Goal: Task Accomplishment & Management: Manage account settings

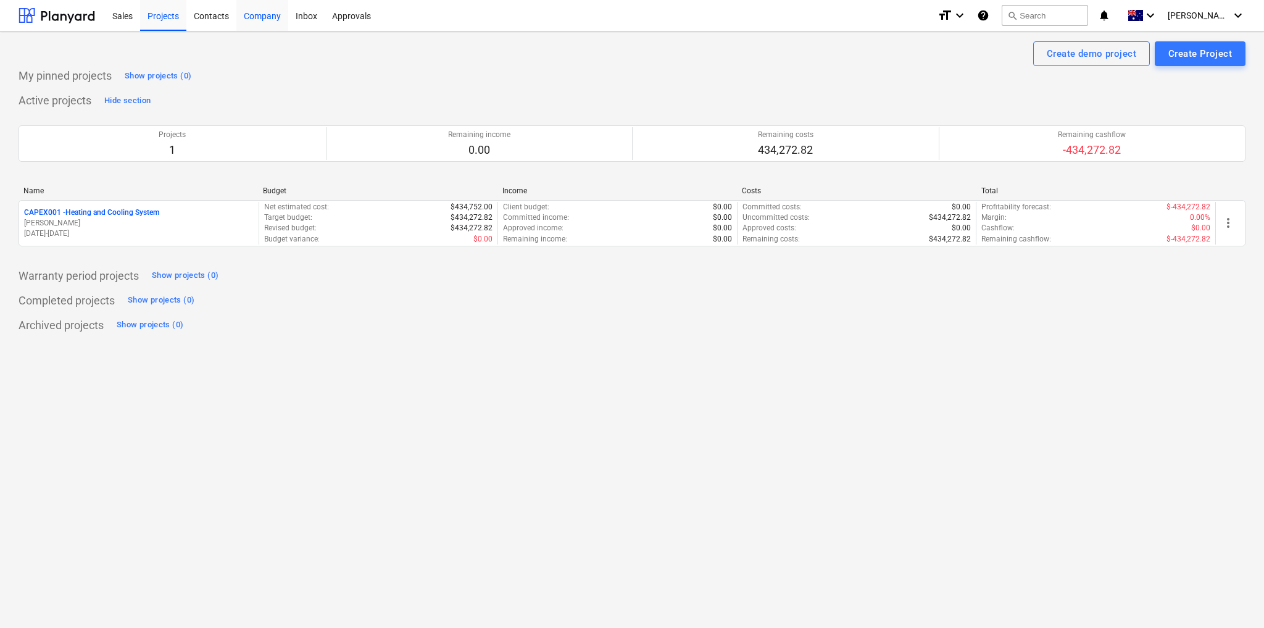
click at [277, 19] on div "Company" at bounding box center [262, 14] width 52 height 31
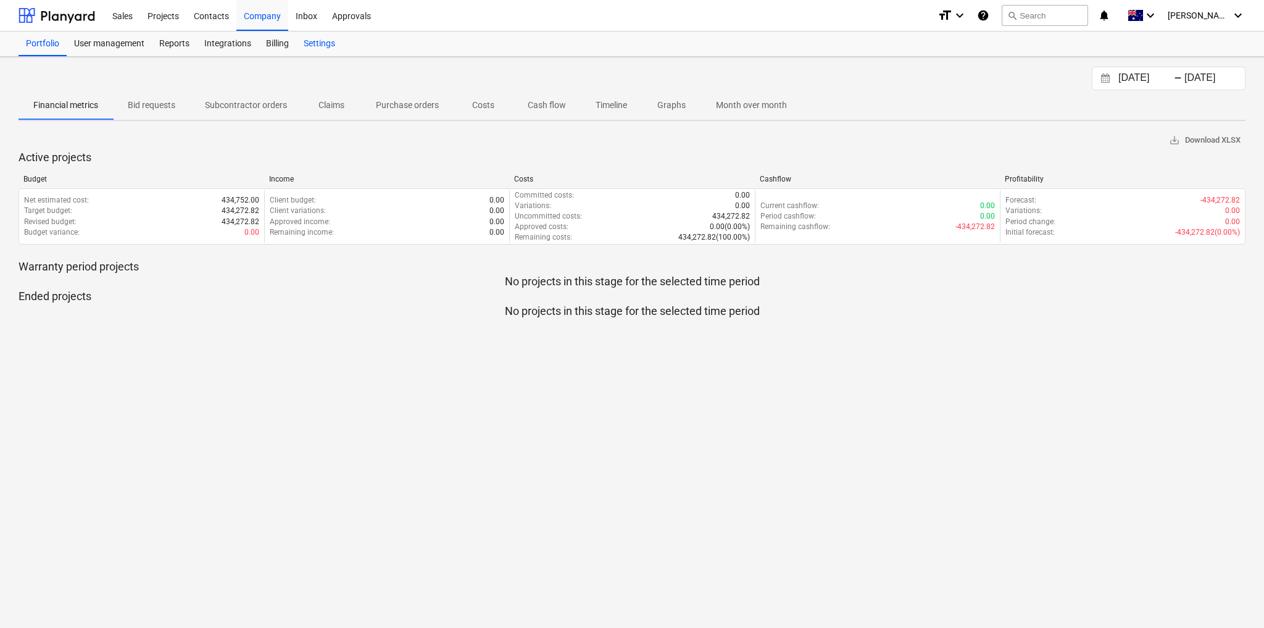
click at [328, 46] on div "Settings" at bounding box center [319, 43] width 46 height 25
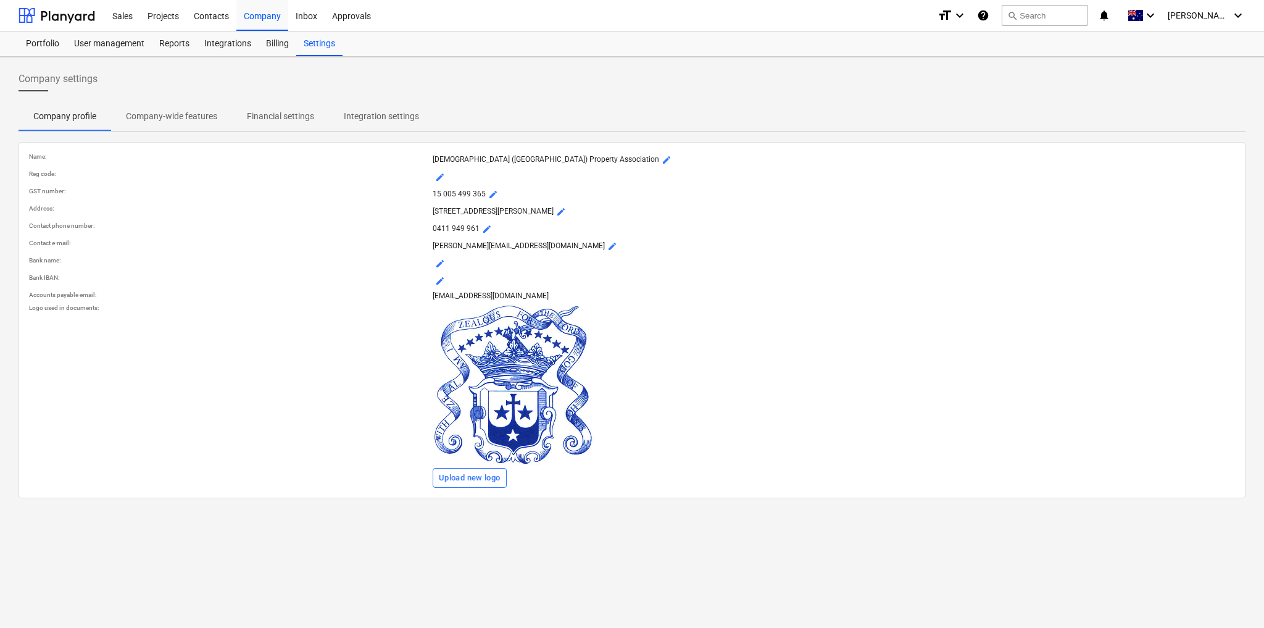
click at [177, 114] on p "Company-wide features" at bounding box center [171, 116] width 91 height 13
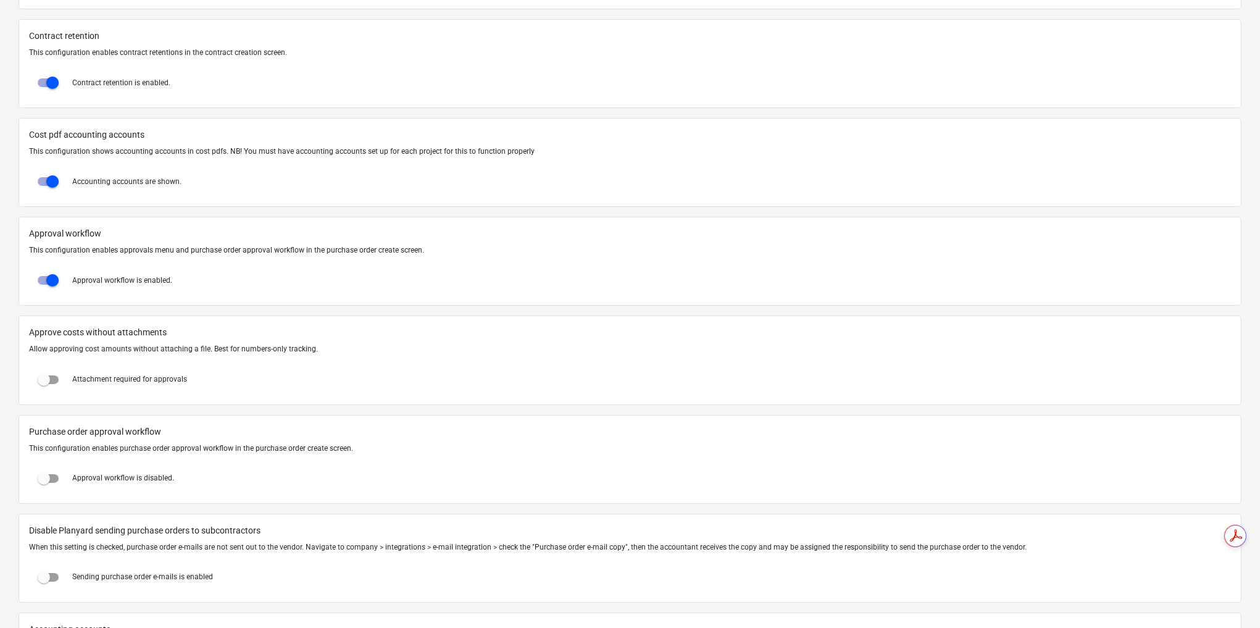
scroll to position [1185, 0]
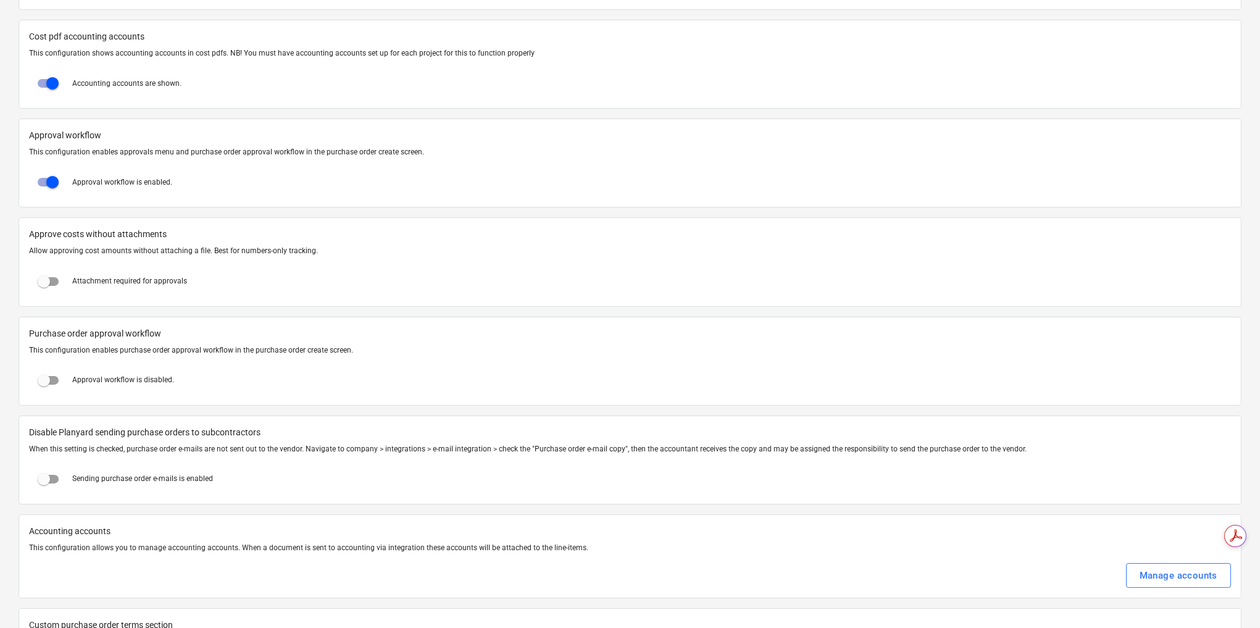
click at [48, 366] on input "checkbox" at bounding box center [44, 380] width 30 height 30
checkbox input "true"
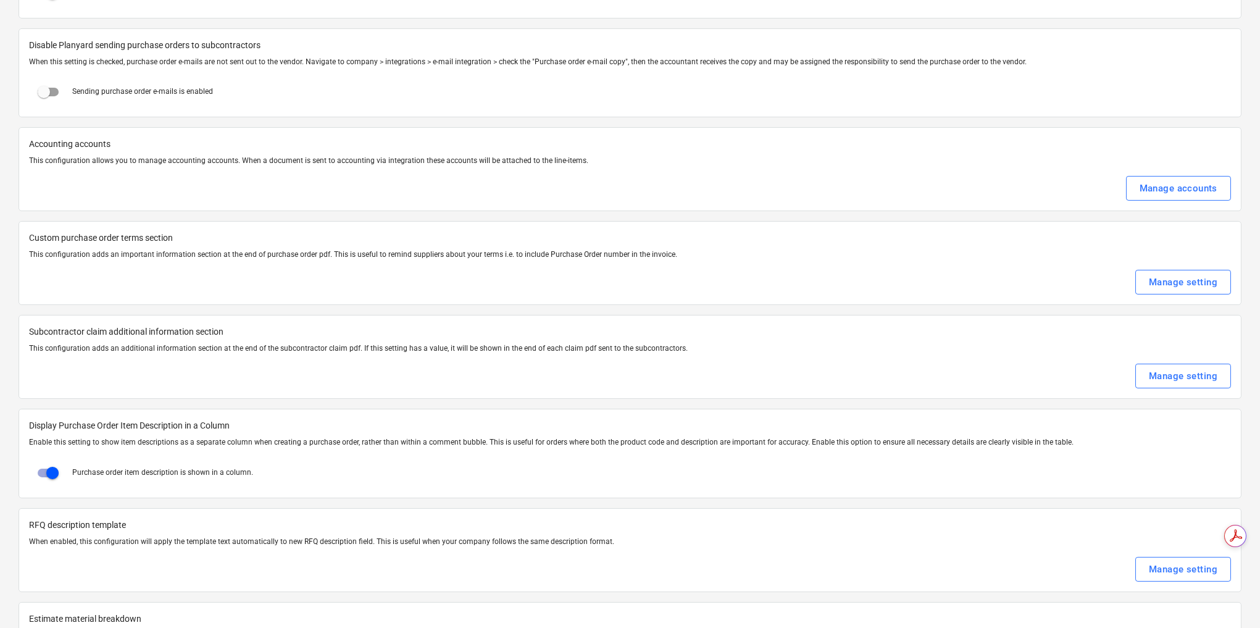
scroll to position [1580, 0]
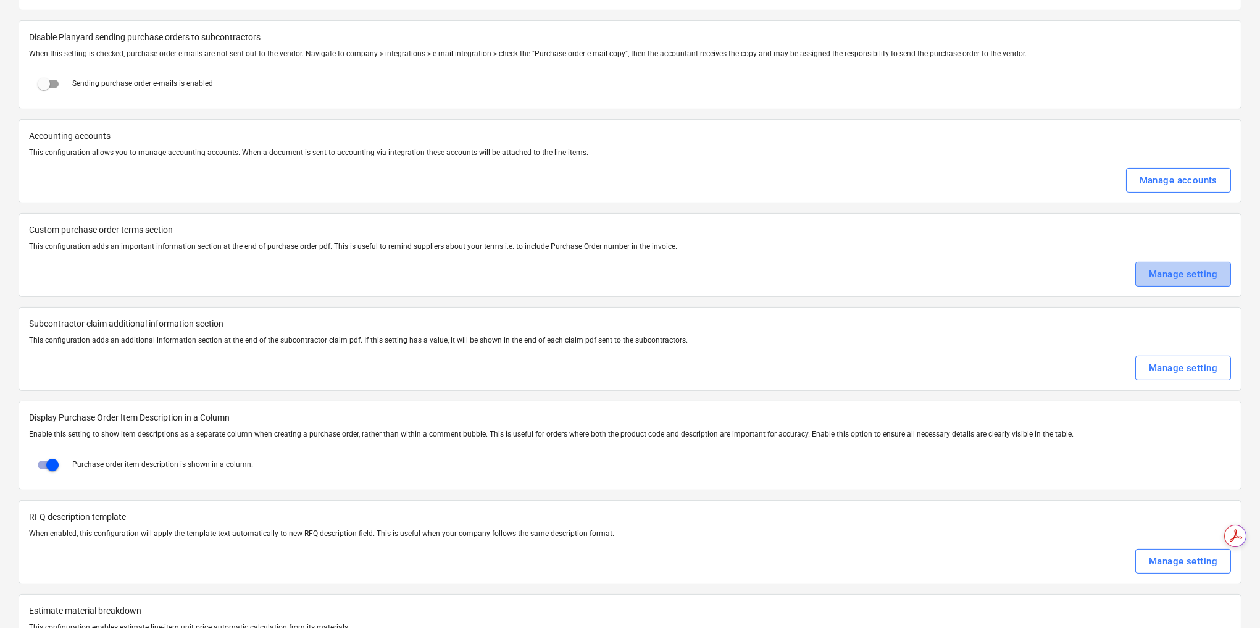
click at [1188, 266] on div "Manage setting" at bounding box center [1183, 274] width 69 height 16
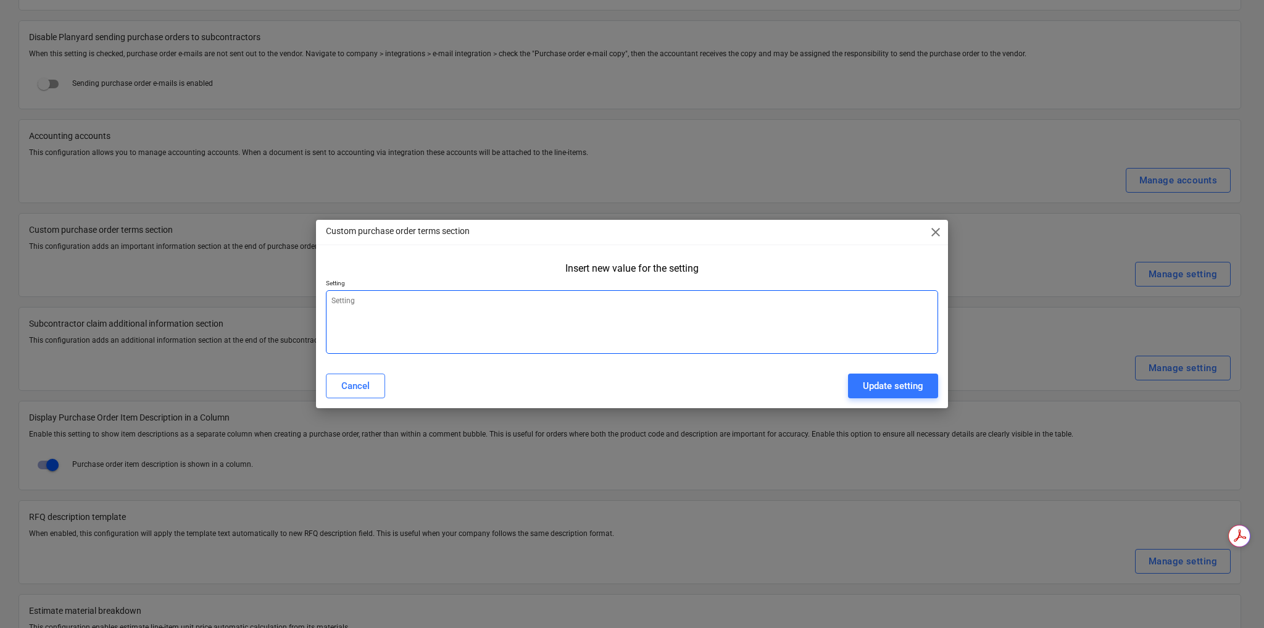
click at [353, 310] on textarea at bounding box center [632, 322] width 612 height 64
paste textarea "Lo ipsumd sitamet, con Adipiscing elit seddoe te incididu utlabor etdo magnaali…"
type textarea "x"
type textarea "Lo ipsumd sitamet, con Adipiscing elit seddoe te incididu utlabor etdo magnaali…"
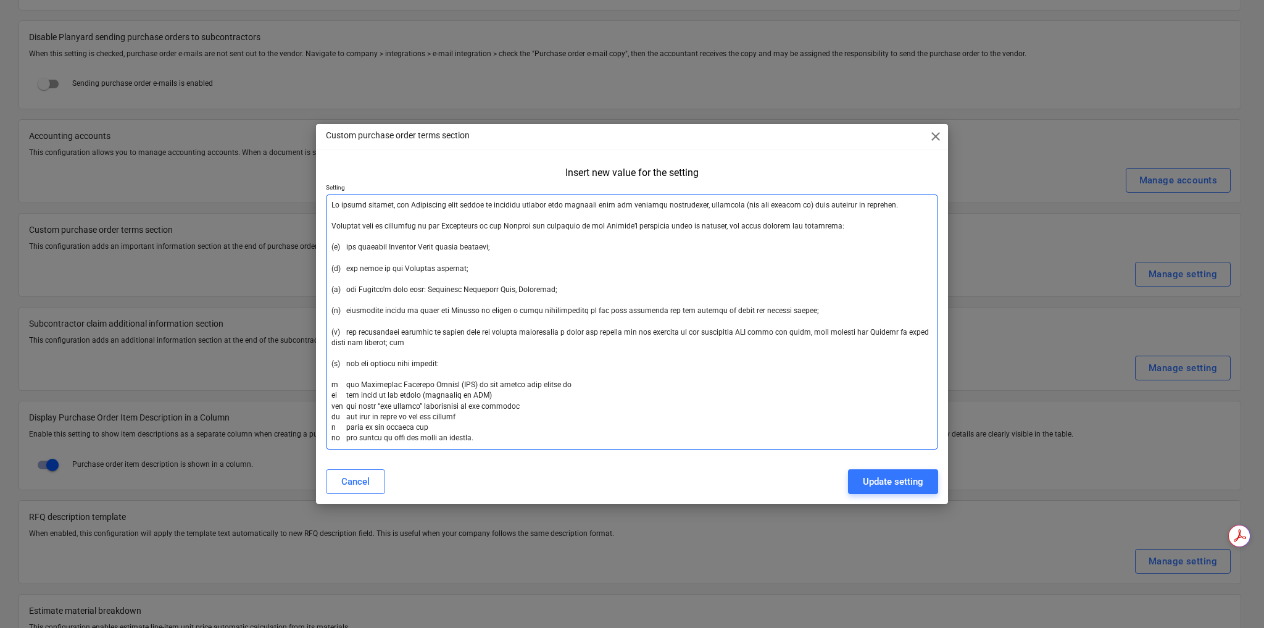
click at [461, 227] on textarea at bounding box center [632, 321] width 612 height 255
click at [480, 227] on textarea at bounding box center [632, 321] width 612 height 255
click at [481, 228] on textarea at bounding box center [632, 321] width 612 height 255
type textarea "x"
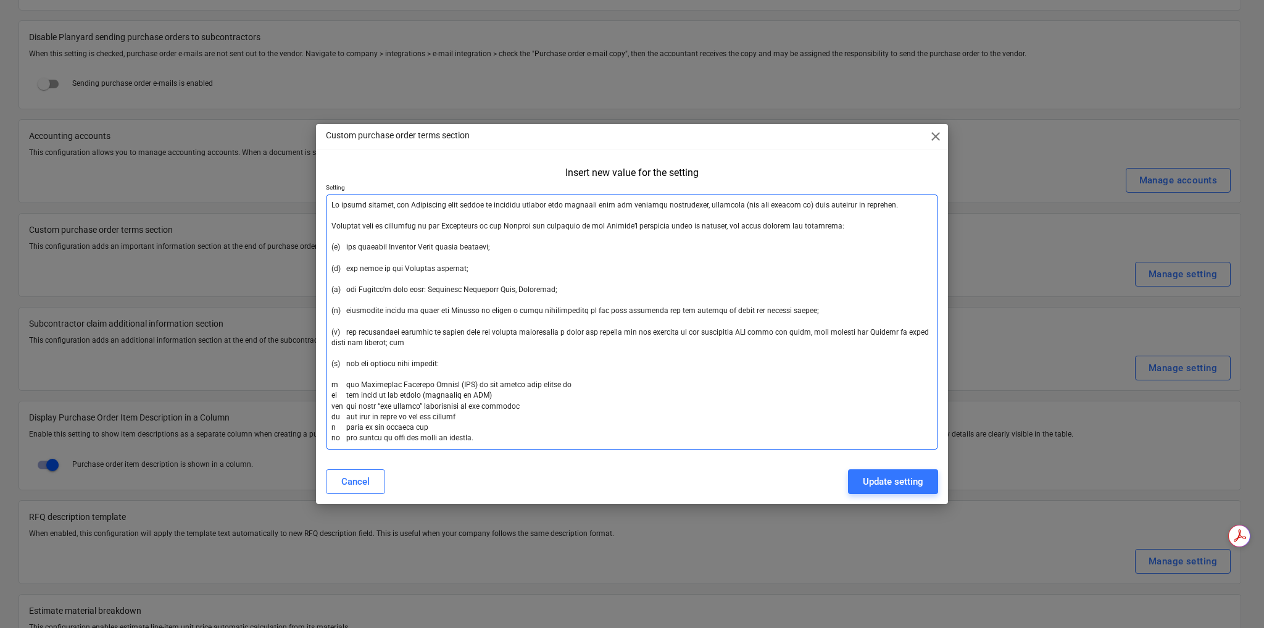
type textarea "Lo ipsumd sitamet, con Adipiscing elit seddoe te incididu utlabor etdo magnaali…"
type textarea "x"
type textarea "Lo ipsumd sitamet, con Adipiscing elit seddoe te incididu utlabor etdo magnaali…"
type textarea "x"
type textarea "Lo ipsumd sitamet, con Adipiscing elit seddoe te incididu utlabor etdo magnaali…"
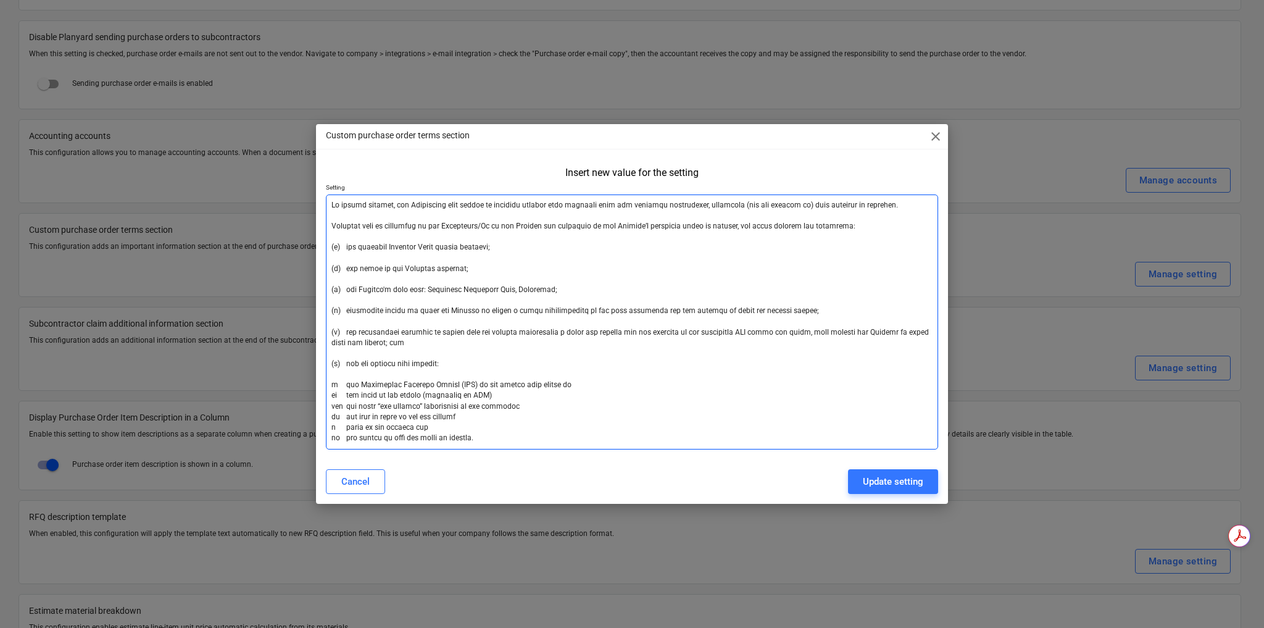
type textarea "x"
type textarea "Lo ipsumd sitamet, con Adipiscing elit seddoe te incididu utlabor etdo magnaali…"
type textarea "x"
type textarea "Lo ipsumd sitamet, con Adipiscing elit seddoe te incididu utlabor etdo magnaali…"
type textarea "x"
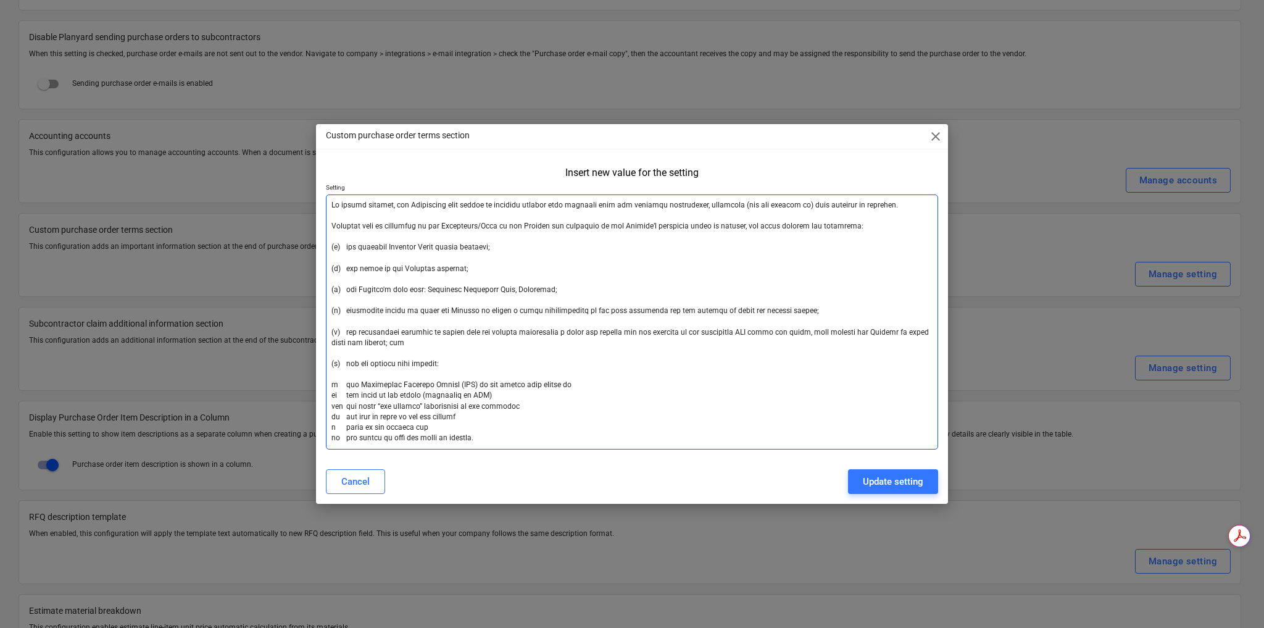
type textarea "Lo ipsumd sitamet, con Adipiscing elit seddoe te incididu utlabor etdo magnaali…"
type textarea "x"
type textarea "Lo ipsumd sitamet, con Adipiscing elit seddoe te incididu utlabor etdo magnaali…"
type textarea "x"
type textarea "Lo ipsumd sitamet, con Adipiscing elit seddoe te incididu utlabor etdo magnaali…"
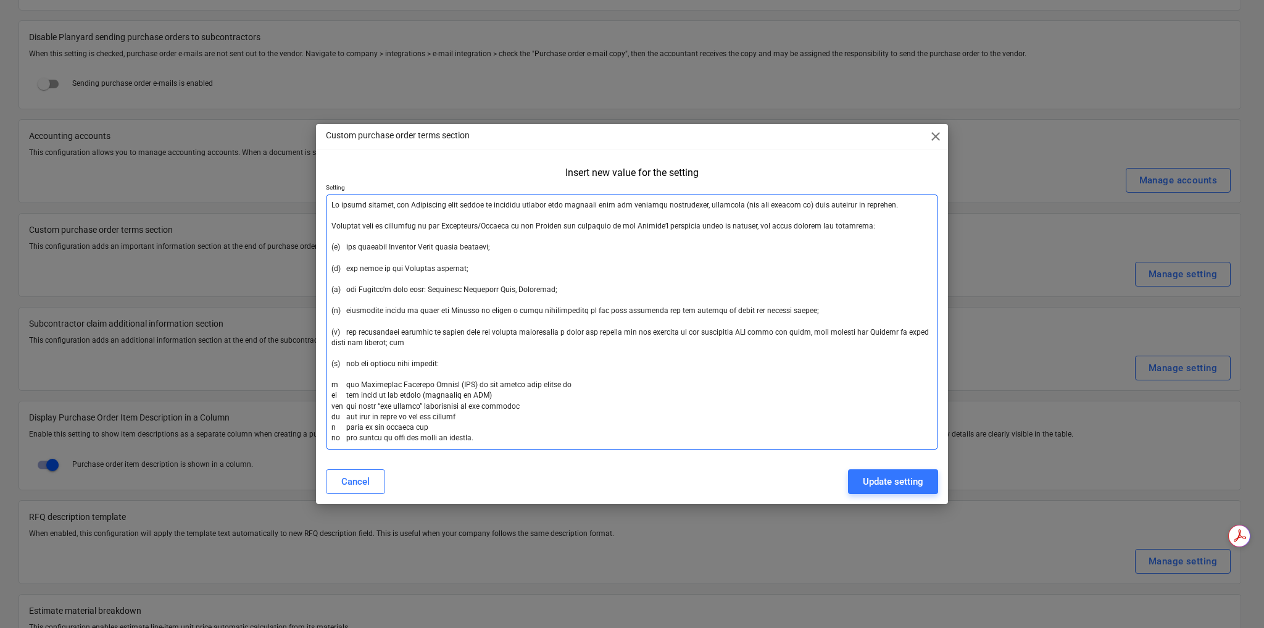
type textarea "x"
type textarea "Lo ipsumd sitamet, con Adipiscing elit seddoe te incididu utlabor etdo magnaali…"
click at [357, 364] on textarea at bounding box center [632, 321] width 612 height 255
type textarea "x"
type textarea "Lo ipsumd sitamet, con Adipiscing elit seddoe te incididu utlabor etdo magnaali…"
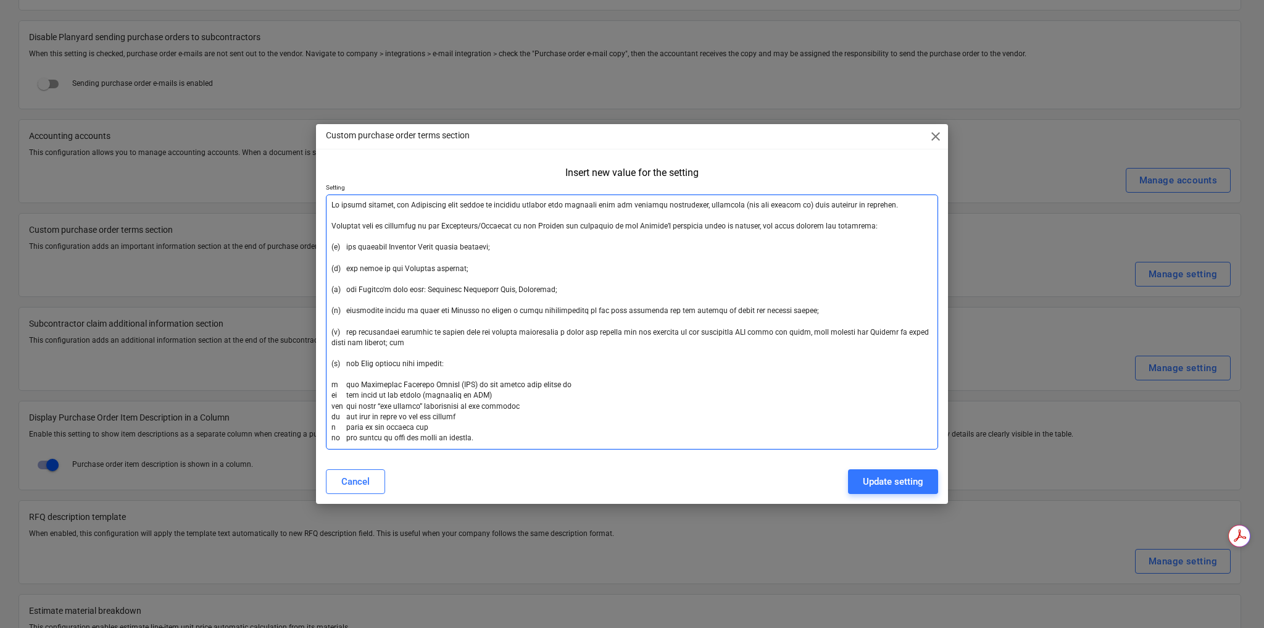
type textarea "x"
type textarea "Lo ipsumd sitamet, con Adipiscing elit seddoe te incididu utlabor etdo magnaali…"
type textarea "x"
type textarea "Lo ipsumd sitamet, con Adipiscing elit seddoe te incididu utlabor etdo magnaali…"
type textarea "x"
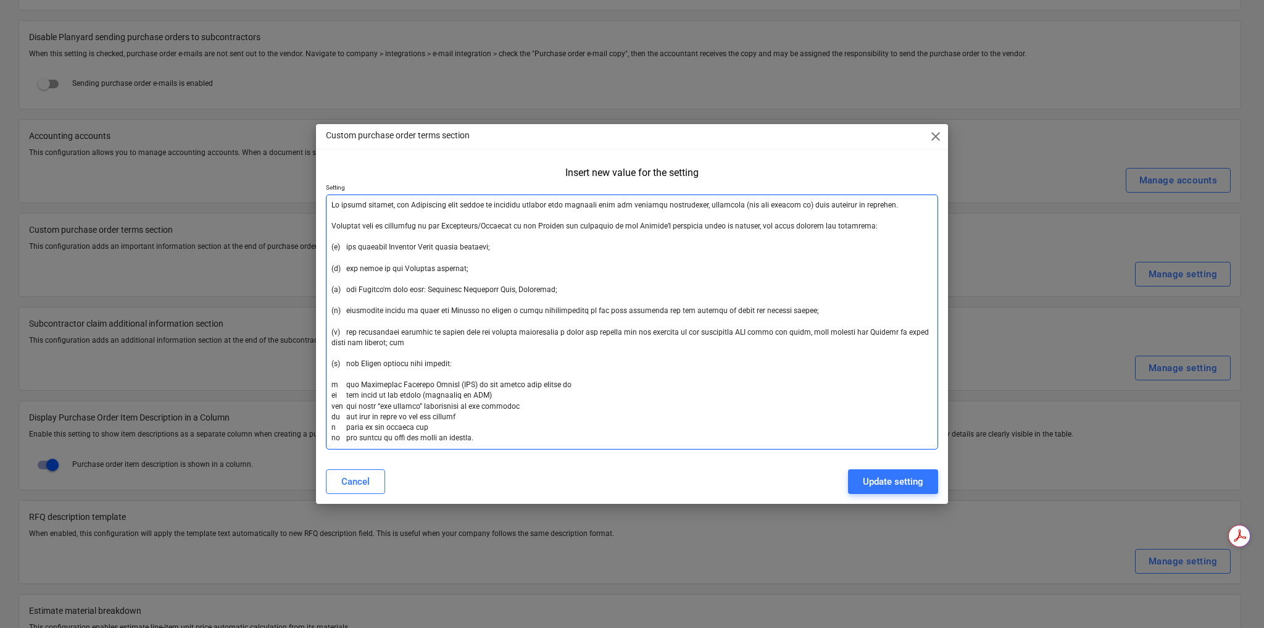
type textarea "Lo ipsumd sitamet, con Adipiscing elit seddoe te incididu utlabor etdo magnaali…"
type textarea "x"
type textarea "Lo ipsumd sitamet, con Adipiscing elit seddoe te incididu utlabor etdo magnaali…"
type textarea "x"
type textarea "Lo ipsumd sitamet, con Adipiscing elit seddoe te incididu utlabor etdo magnaali…"
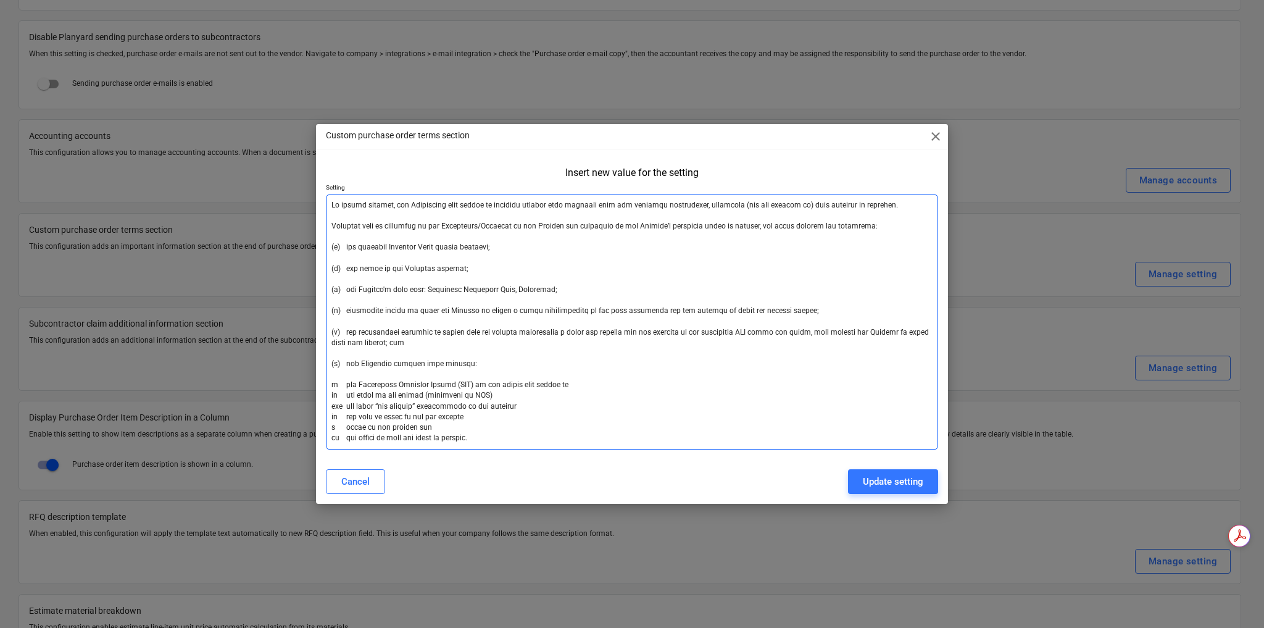
type textarea "x"
type textarea "Lo ipsumd sitamet, con Adipiscing elit seddoe te incididu utlabor etdo magnaali…"
type textarea "x"
type textarea "Lo ipsumd sitamet, con Adipiscing elit seddoe te incididu utlabor etdo magnaali…"
type textarea "x"
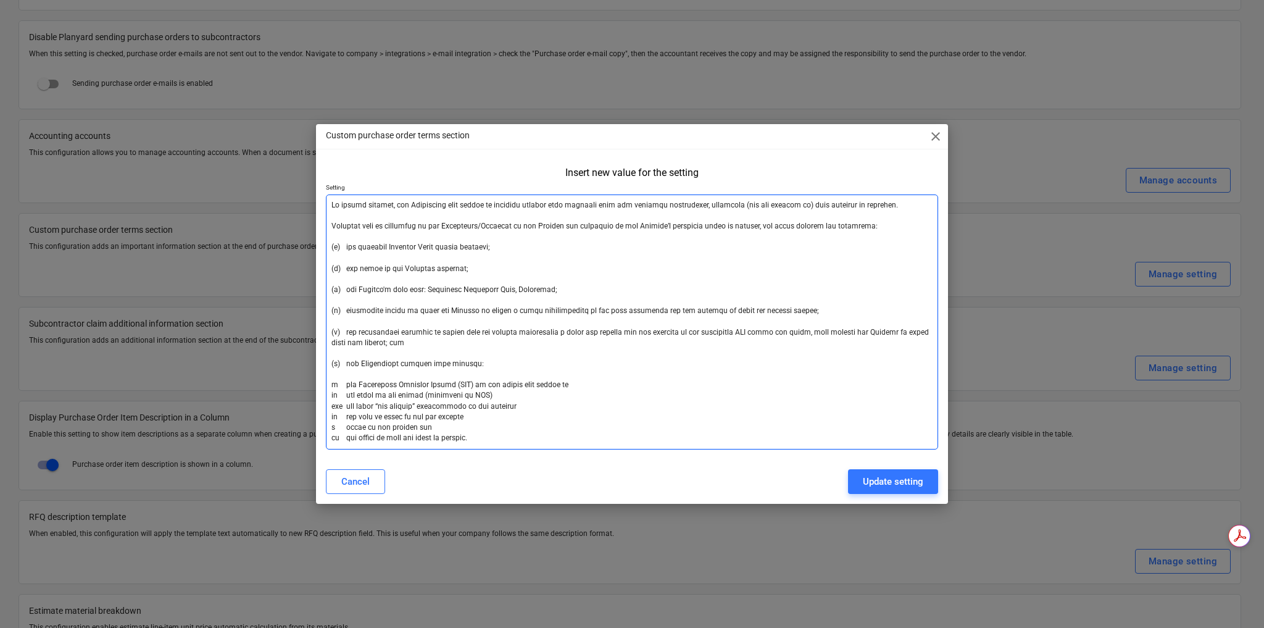
type textarea "Lo ipsumd sitamet, con Adipiscing elit seddoe te incididu utlabor etdo magnaali…"
type textarea "x"
type textarea "Lo ipsumd sitamet, con Adipiscing elit seddoe te incididu utlabor etdo magnaali…"
type textarea "x"
type textarea "Lo ipsumd sitamet, con Adipiscing elit seddoe te incididu utlabor etdo magnaali…"
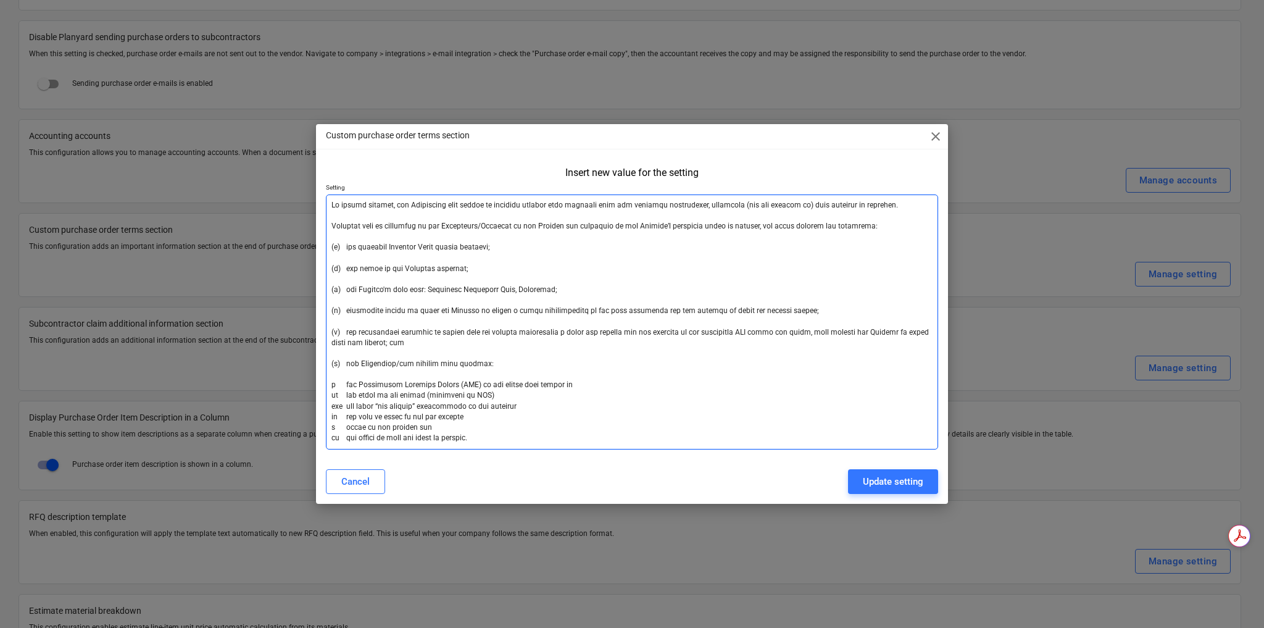
type textarea "x"
type textarea "Lo ipsumd sitamet, con Adipiscing elit seddoe te incididu utlabor etdo magnaali…"
type textarea "x"
type textarea "Lo ipsumd sitamet, con Adipiscing elit seddoe te incididu utlabor etdo magnaali…"
type textarea "x"
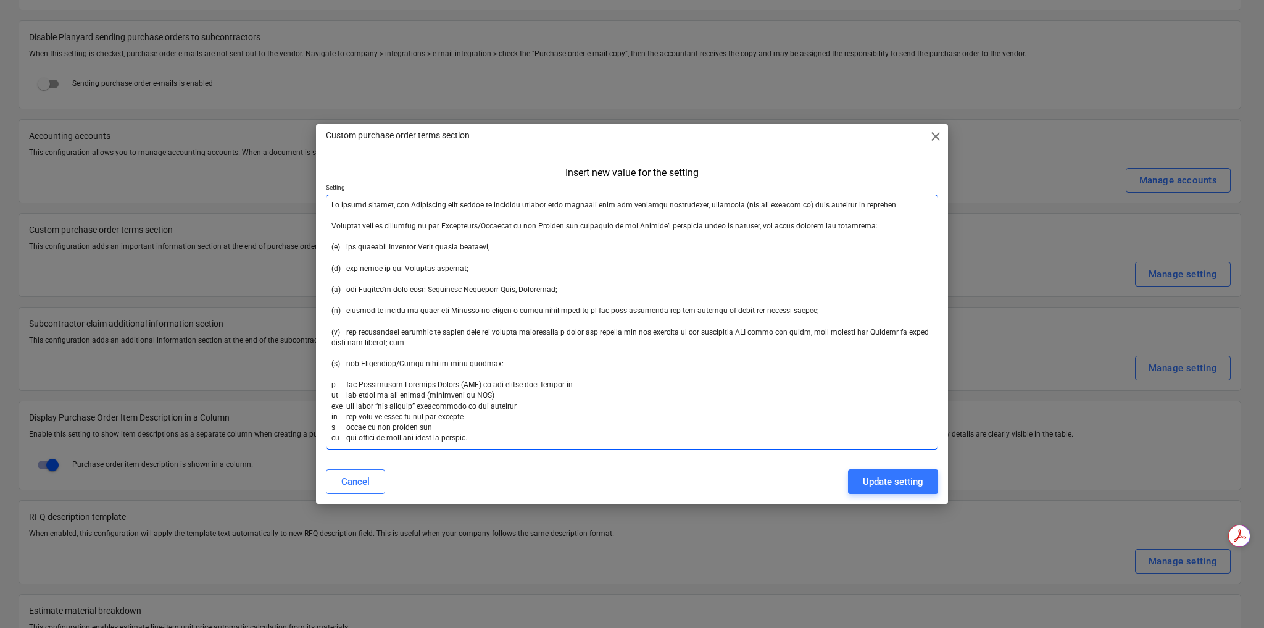
type textarea "Lo ipsumd sitamet, con Adipiscing elit seddoe te incididu utlabor etdo magnaali…"
type textarea "x"
type textarea "Lo ipsumd sitamet, con Adipiscing elit seddoe te incididu utlabor etdo magnaali…"
type textarea "x"
type textarea "Lo ipsumd sitamet, con Adipiscing elit seddoe te incididu utlabor etdo magnaali…"
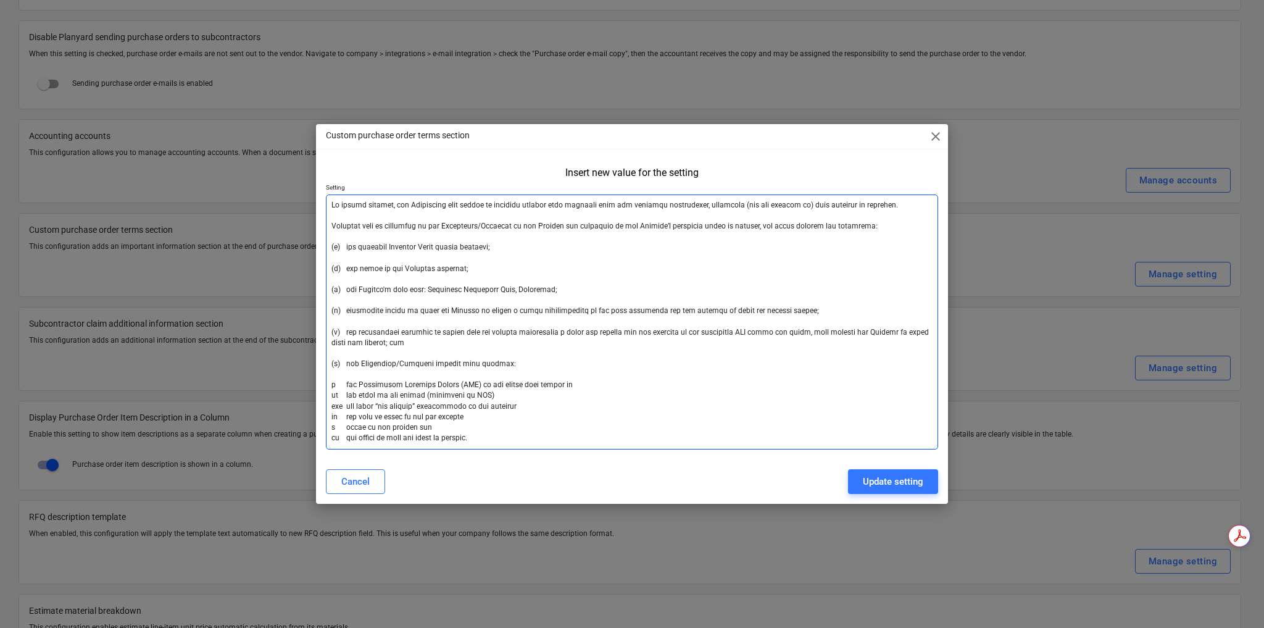
type textarea "x"
type textarea "Lo ipsumd sitamet, con Adipiscing elit seddoe te incididu utlabor etdo magnaali…"
type textarea "x"
type textarea "Lo ipsumd sitamet, con Adipiscing elit seddoe te incididu utlabor etdo magnaali…"
type textarea "x"
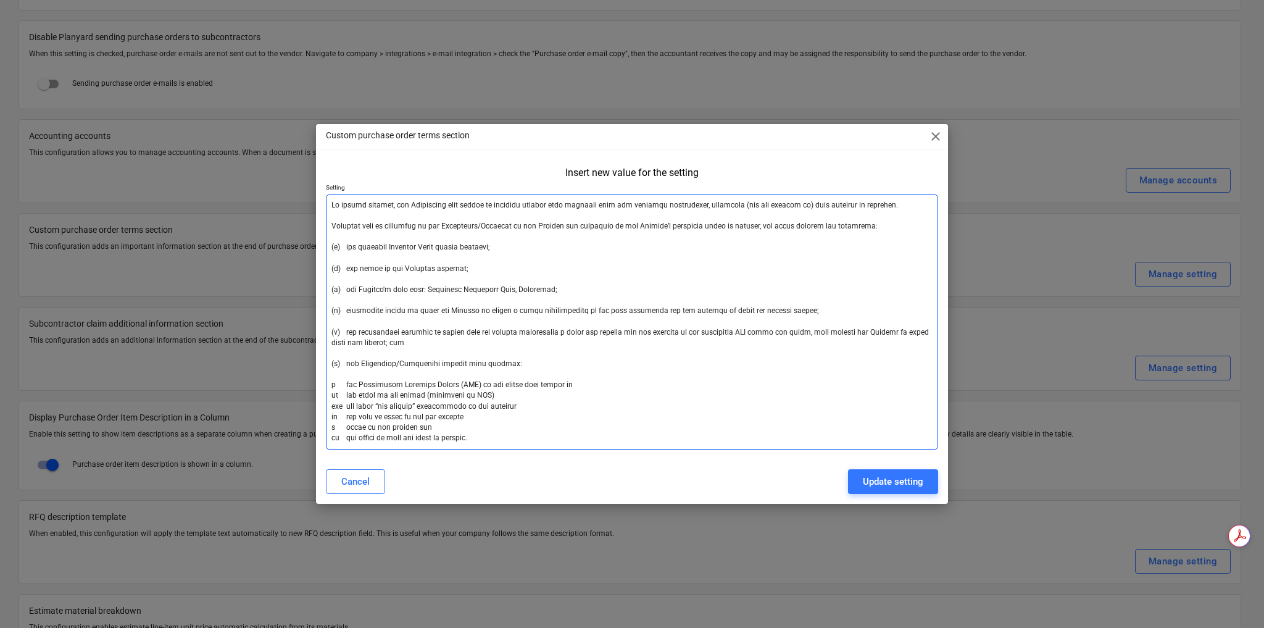
type textarea "Lo ipsumd sitamet, con Adipiscing elit seddoe te incididu utlabor etdo magnaali…"
type textarea "x"
type textarea "Lo ipsumd sitamet, con Adipiscing elit seddoe te incididu utlabor etdo magnaali…"
click at [548, 409] on textarea at bounding box center [632, 321] width 612 height 255
click at [478, 435] on textarea at bounding box center [632, 321] width 612 height 255
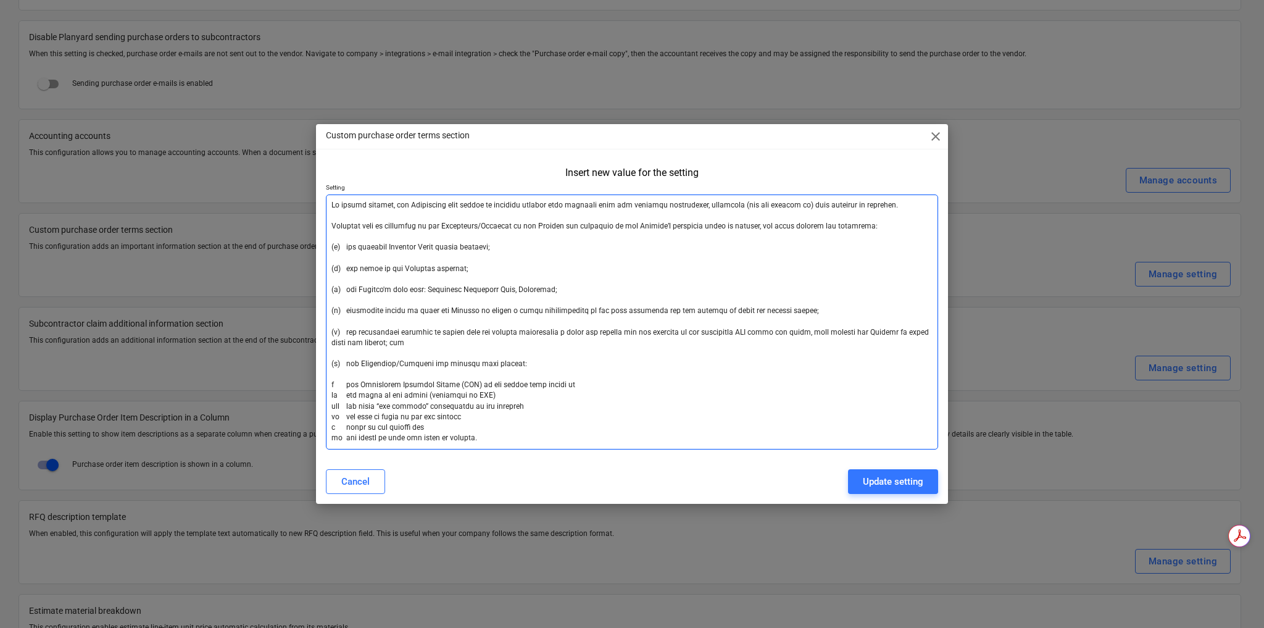
click at [442, 205] on textarea at bounding box center [632, 321] width 612 height 255
type textarea "x"
type textarea "Lo ipsumd sitamet, con Adipiscing/ elit seddoe te incididu utlabor etdo magnaal…"
type textarea "x"
type textarea "Lo ipsumd sitamet, con Adipiscing/E sedd eiusmo te incididu utlabor etdo magnaa…"
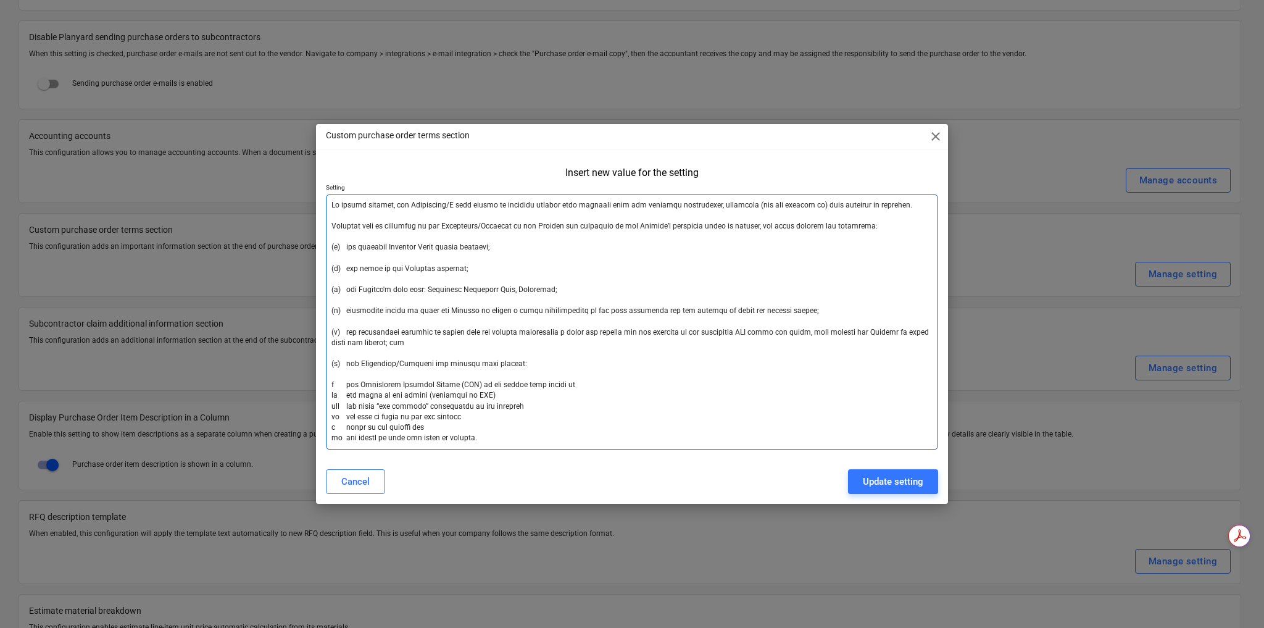
type textarea "x"
type textarea "Lo ipsumd sitamet, con Adipiscing/El sedd eiusmo te incididu utlabor etdo magna…"
type textarea "x"
type textarea "Lo ipsumd sitamet, con Adipiscing/Eli sedd eiusmo te incididu utlabor etdo magn…"
type textarea "x"
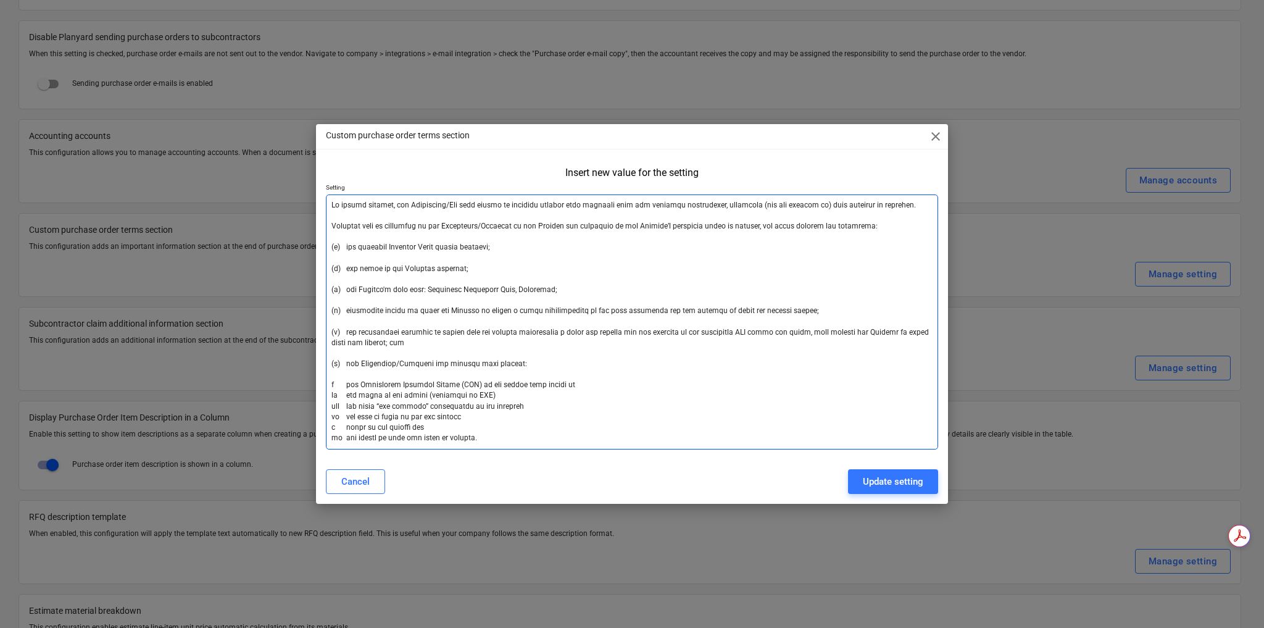
type textarea "Lo ipsumd sitamet, con Adipiscing/Elit sedd eiusmo te incididu utlabor etdo mag…"
type textarea "x"
type textarea "Lo ipsumd sitamet, con Adipiscing/Elits doei tempor in utlabore etdolor magn al…"
type textarea "x"
type textarea "Lo ipsumd sitamet, con Adipiscing/Elitse doei tempor in utlabore etdolor magn a…"
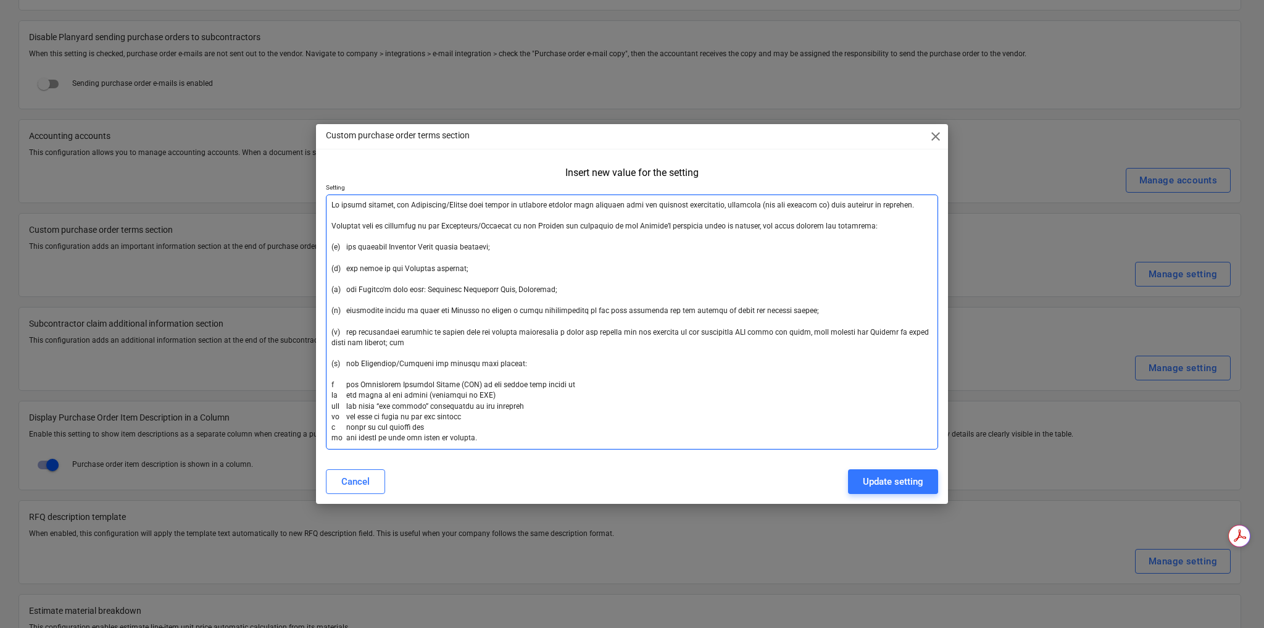
type textarea "x"
type textarea "Lo ipsumd sitamet, con Adipiscing/Elitsed doei tempor in utlabore etdolor magn …"
type textarea "x"
click at [571, 277] on textarea at bounding box center [632, 321] width 612 height 255
drag, startPoint x: 502, startPoint y: 442, endPoint x: 241, endPoint y: 136, distance: 402.4
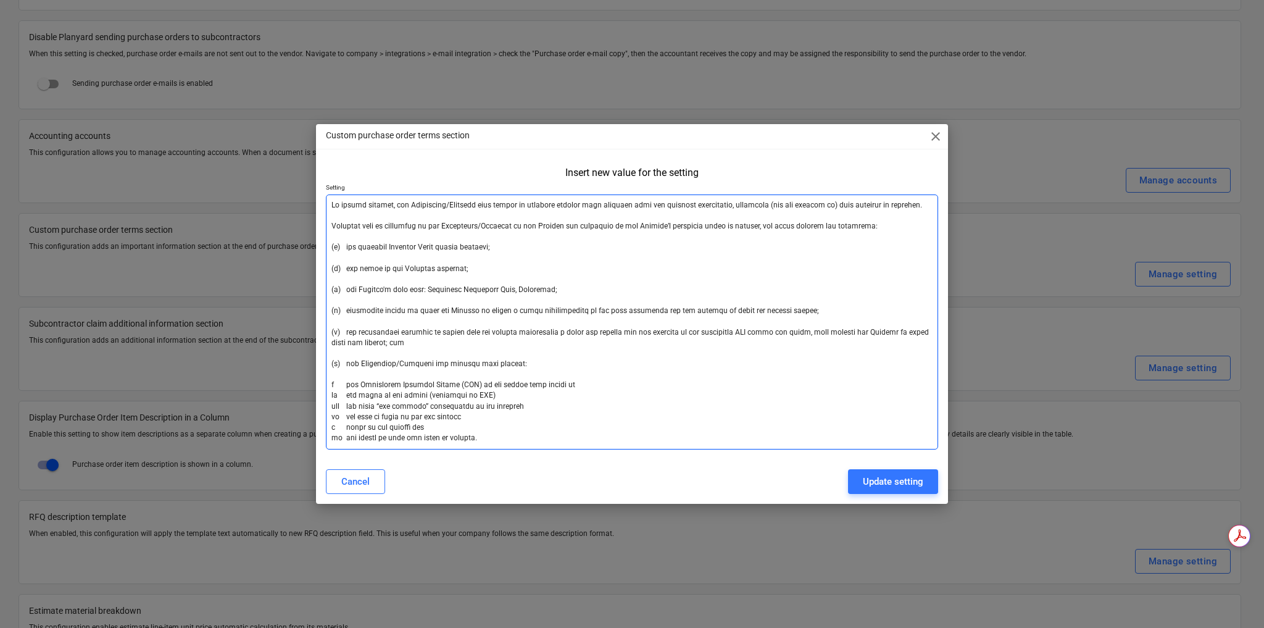
click at [241, 136] on div "Custom purchase order terms section close Insert new value for the setting Sett…" at bounding box center [632, 314] width 1264 height 628
type textarea "Lo ipsumd sitamet, con Adipiscing/Elitsedd eius tempor in utlabore etdolor magn…"
click at [914, 479] on div "Update setting" at bounding box center [893, 481] width 60 height 16
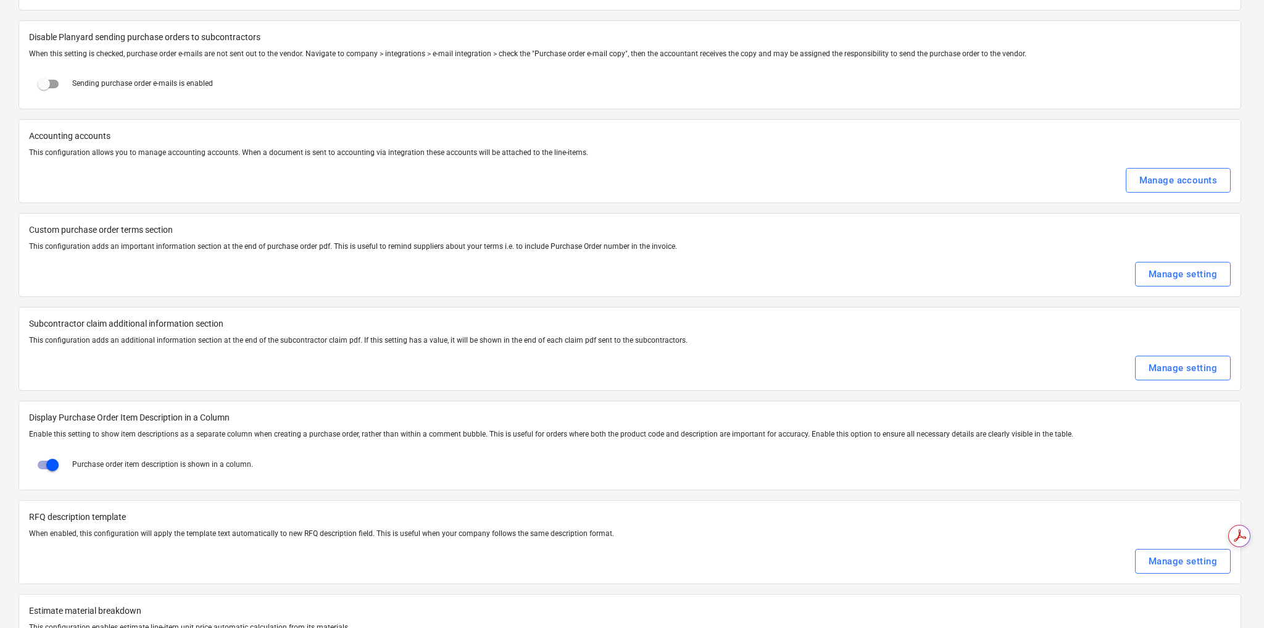
type textarea "x"
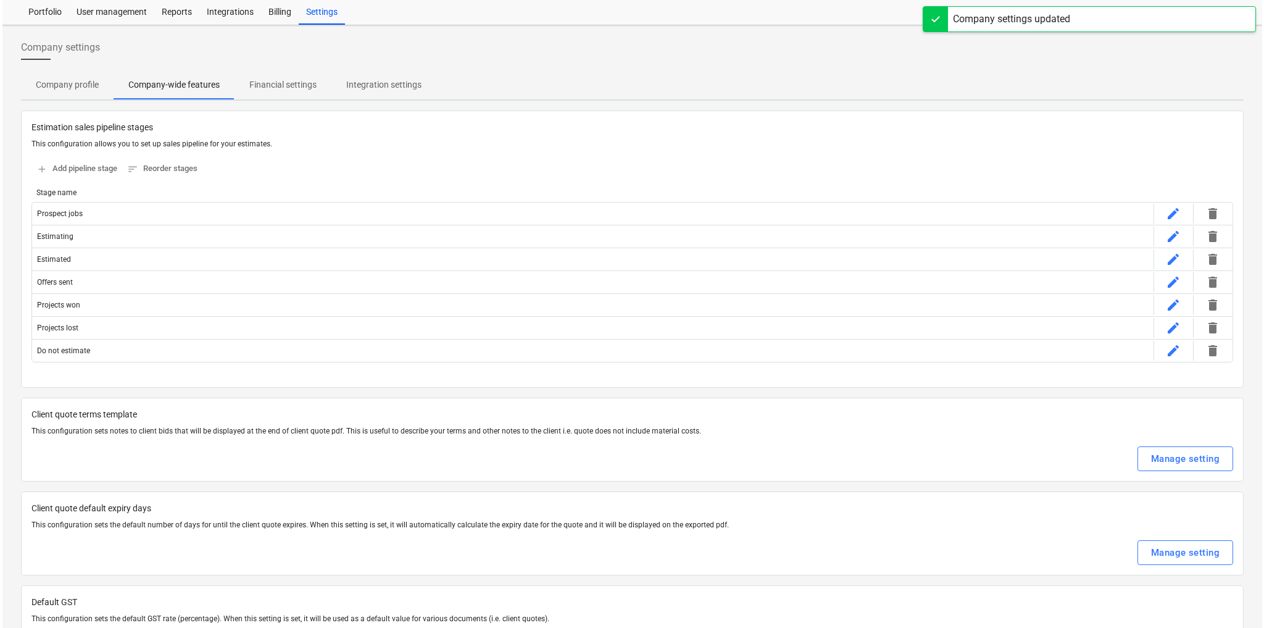
scroll to position [0, 0]
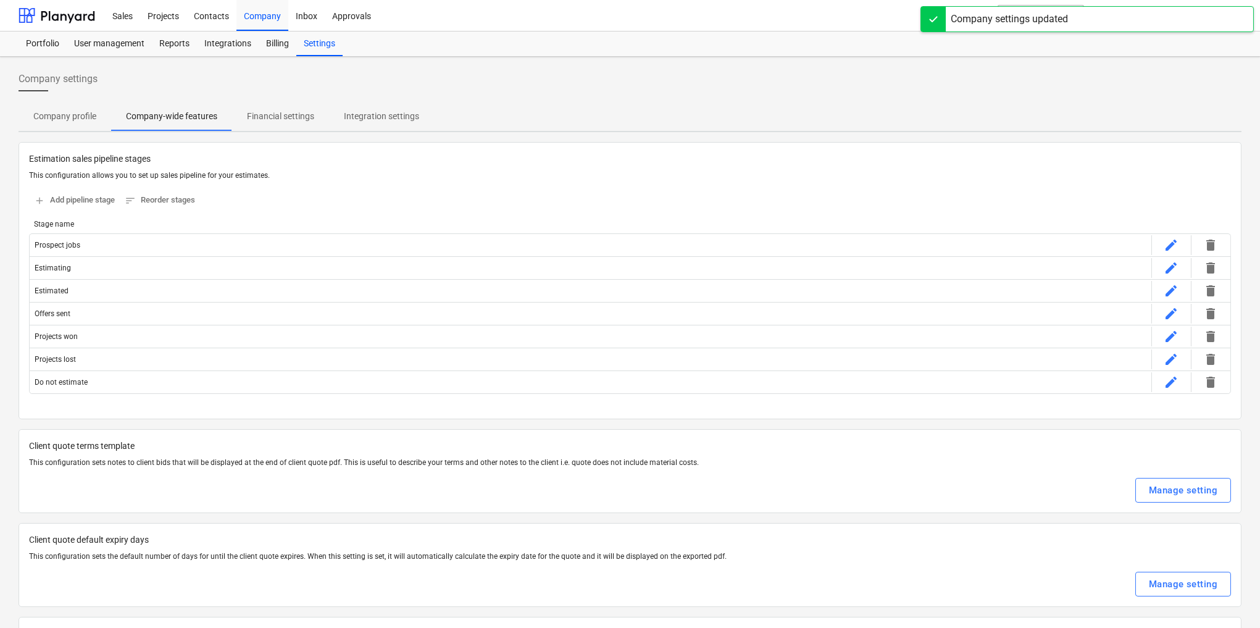
click at [1231, 19] on div "Company settings updated" at bounding box center [1086, 19] width 333 height 26
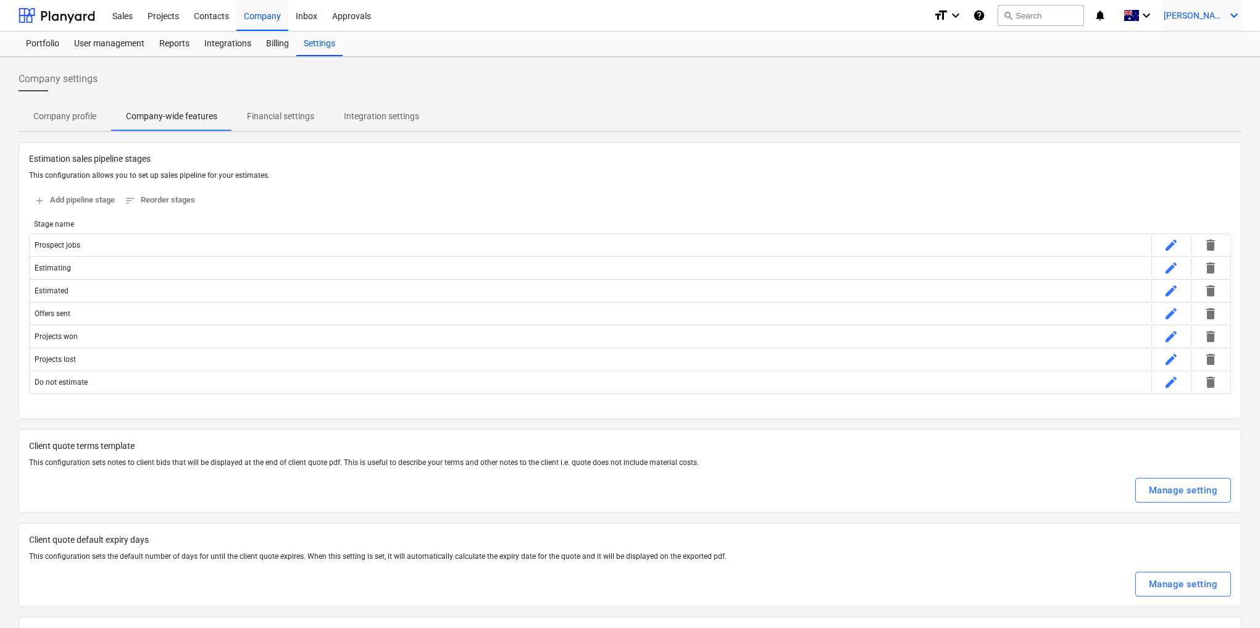
click at [1225, 18] on div "[PERSON_NAME] keyboard_arrow_down" at bounding box center [1202, 15] width 78 height 31
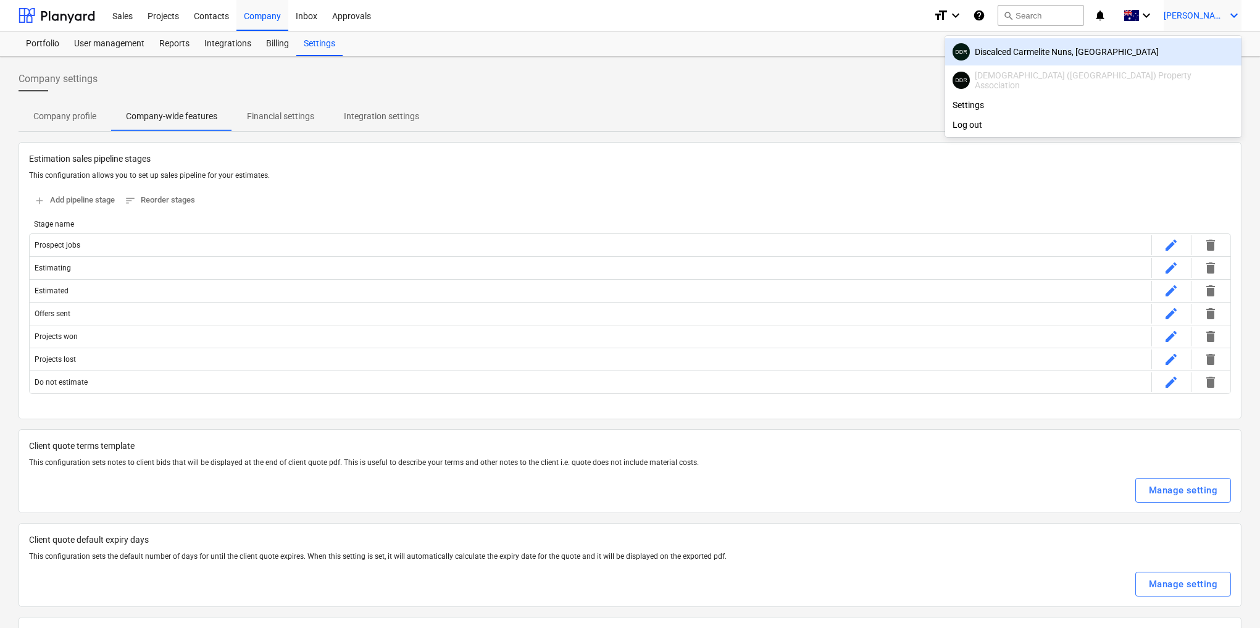
click at [1112, 54] on div "DDR Discalced Carmelite Nuns, [GEOGRAPHIC_DATA]" at bounding box center [1092, 51] width 281 height 17
